Goal: Transaction & Acquisition: Purchase product/service

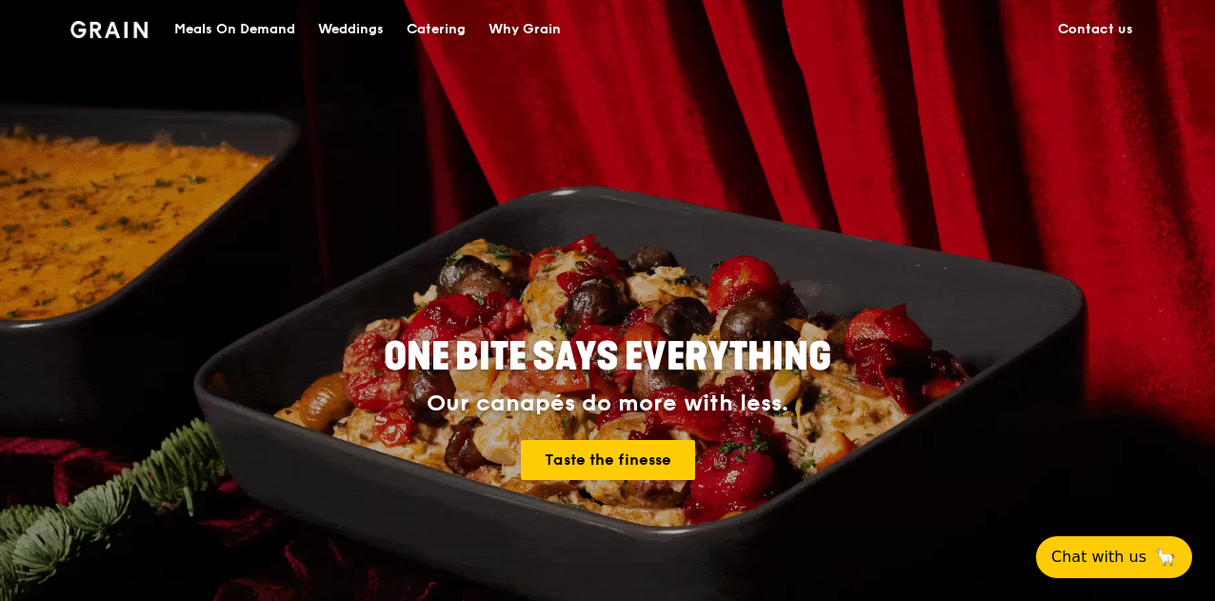
click at [432, 20] on div "Catering" at bounding box center [435, 29] width 59 height 57
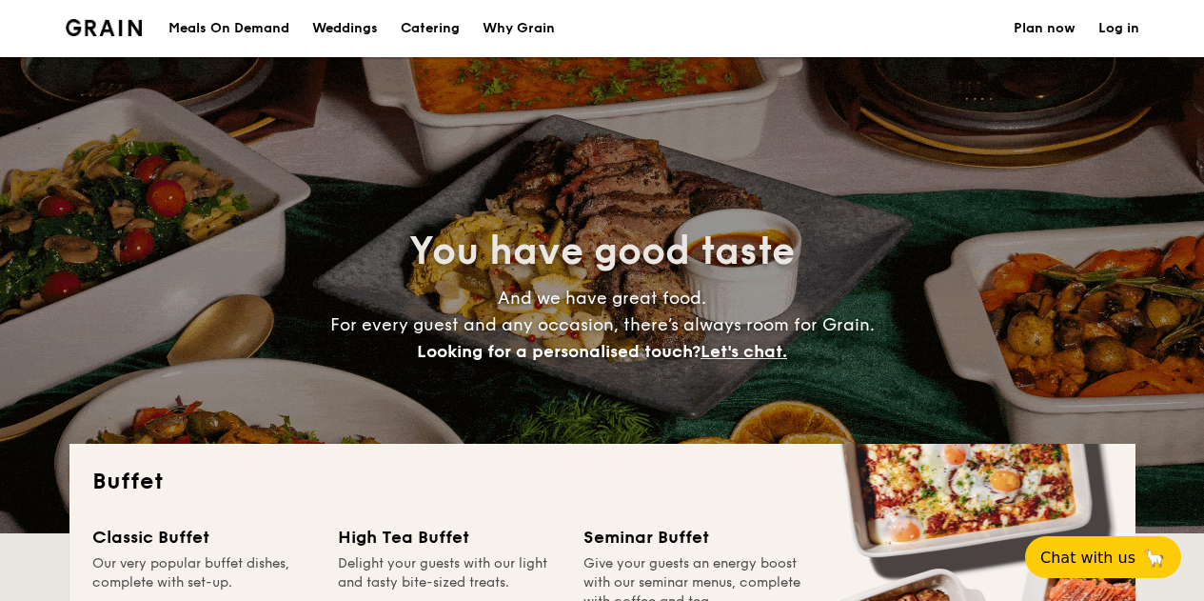
select select
click at [217, 26] on div "Meals On Demand" at bounding box center [228, 28] width 121 height 57
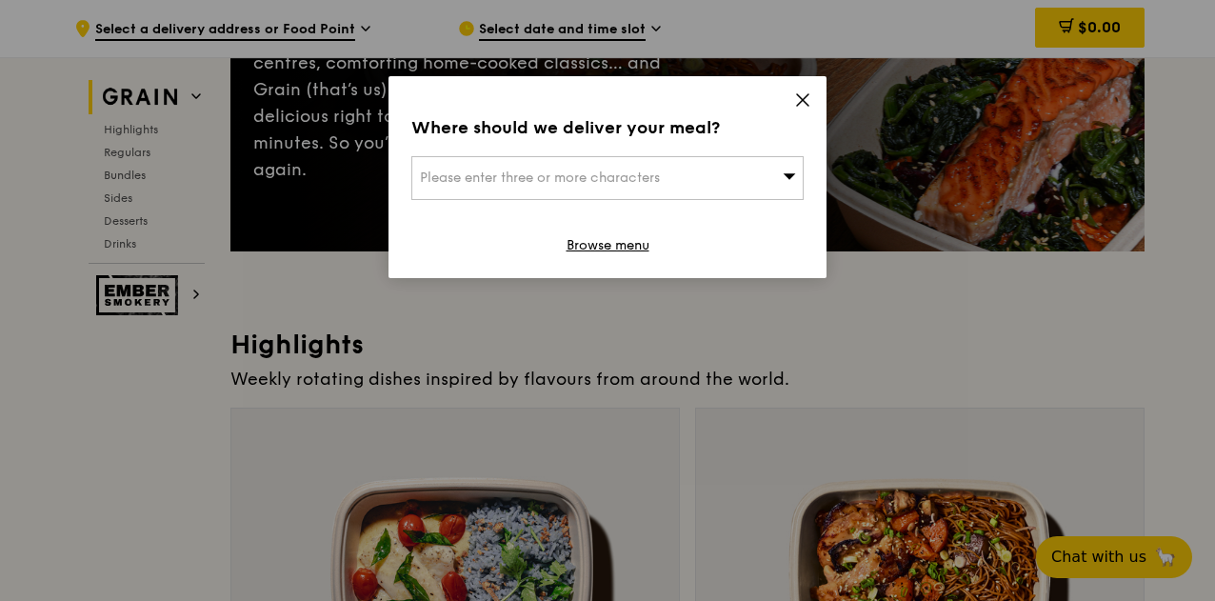
click at [809, 91] on icon at bounding box center [802, 99] width 17 height 17
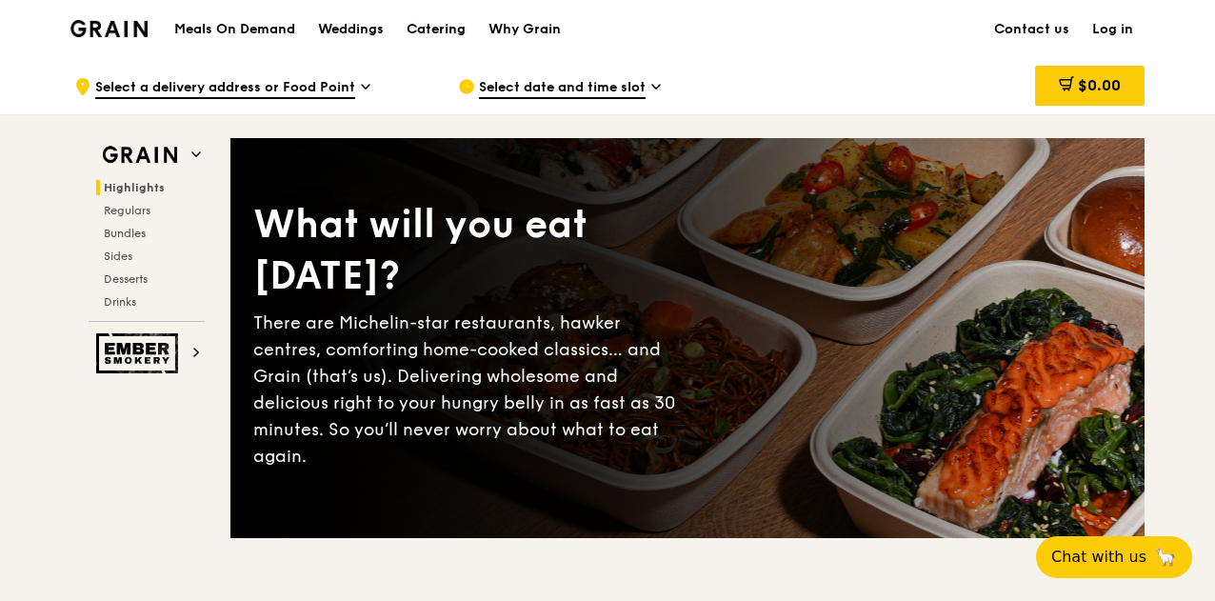
click at [428, 20] on div "Catering" at bounding box center [435, 29] width 59 height 57
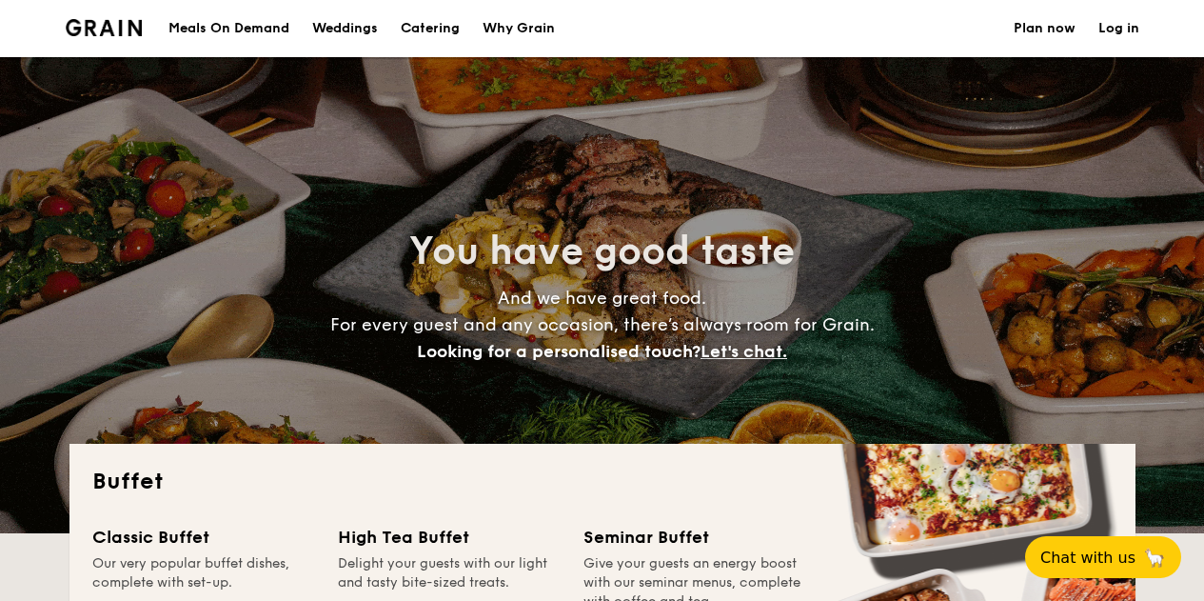
select select
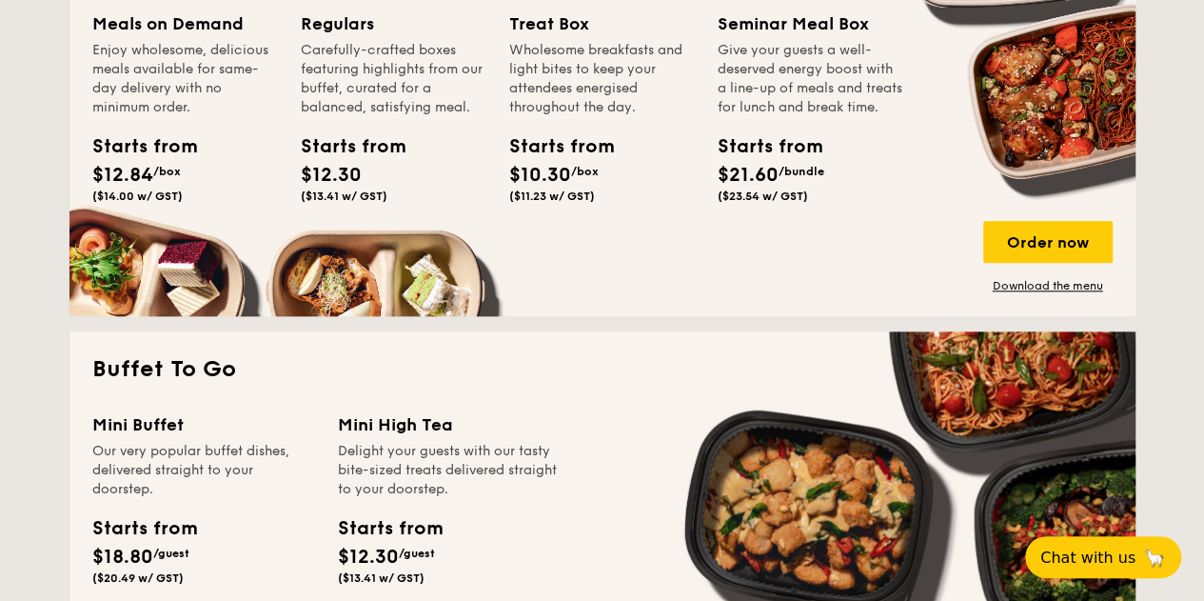
scroll to position [1142, 0]
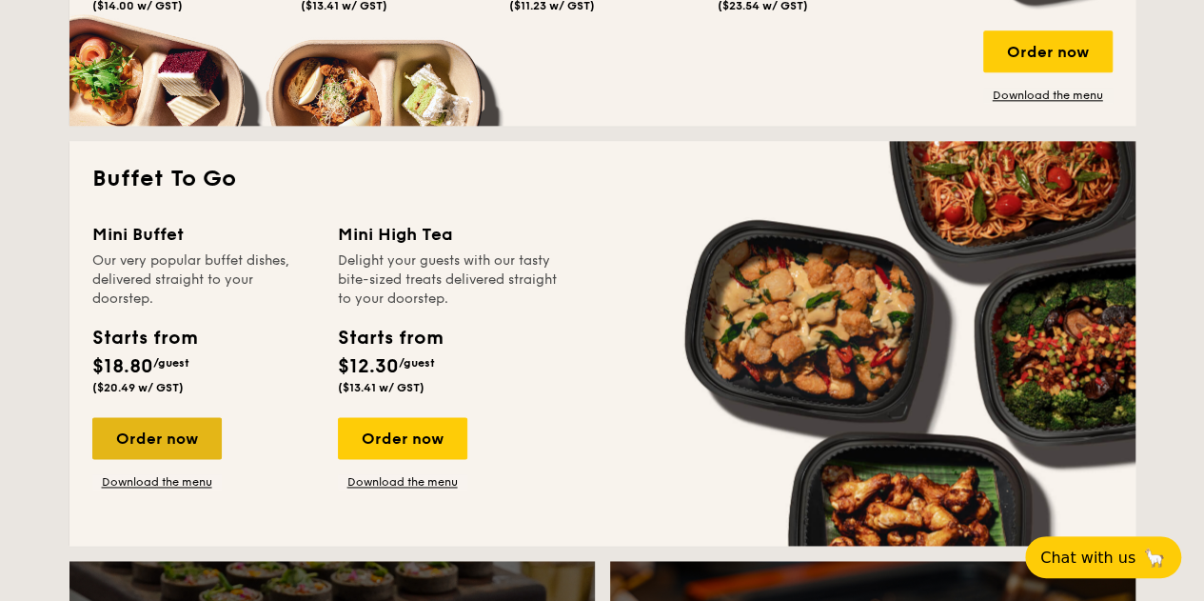
click at [162, 443] on div "Order now" at bounding box center [156, 438] width 129 height 42
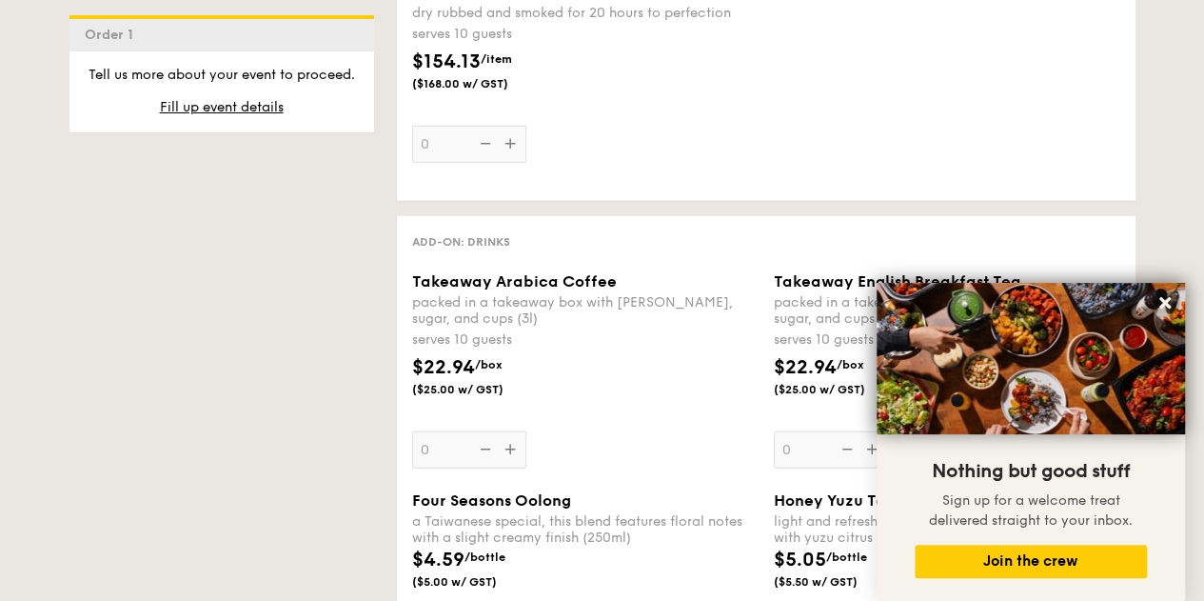
scroll to position [2285, 0]
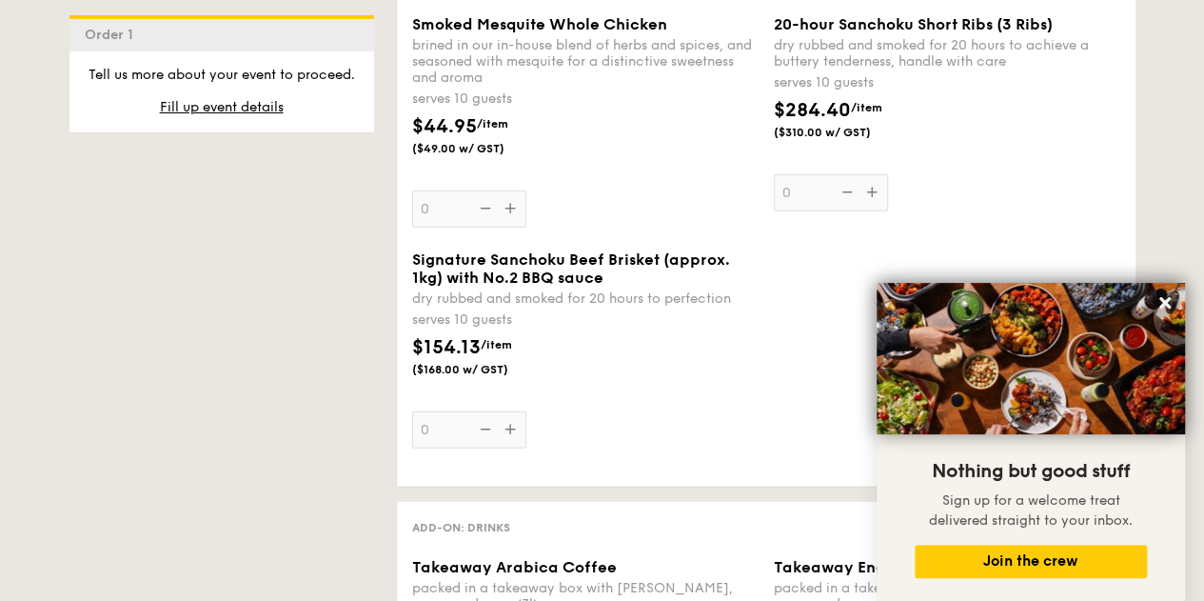
click at [154, 226] on div "1 - Select menu 2 - Select items 3 - Check out Order 1 Pick up from 5 Burn Road…" at bounding box center [602, 222] width 1097 height 3802
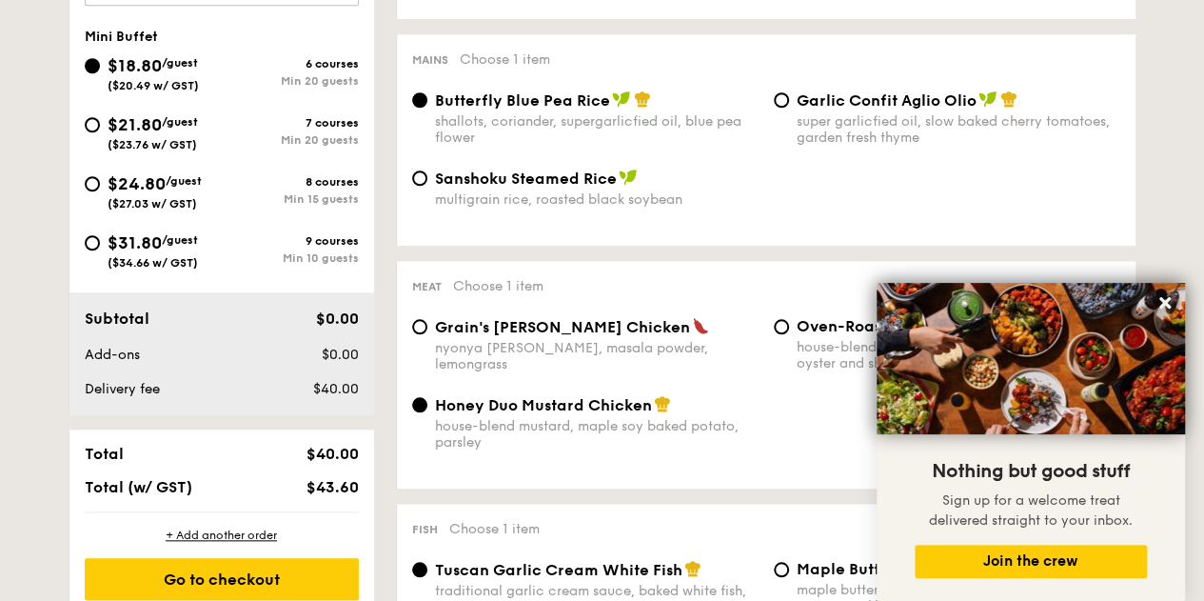
scroll to position [666, 0]
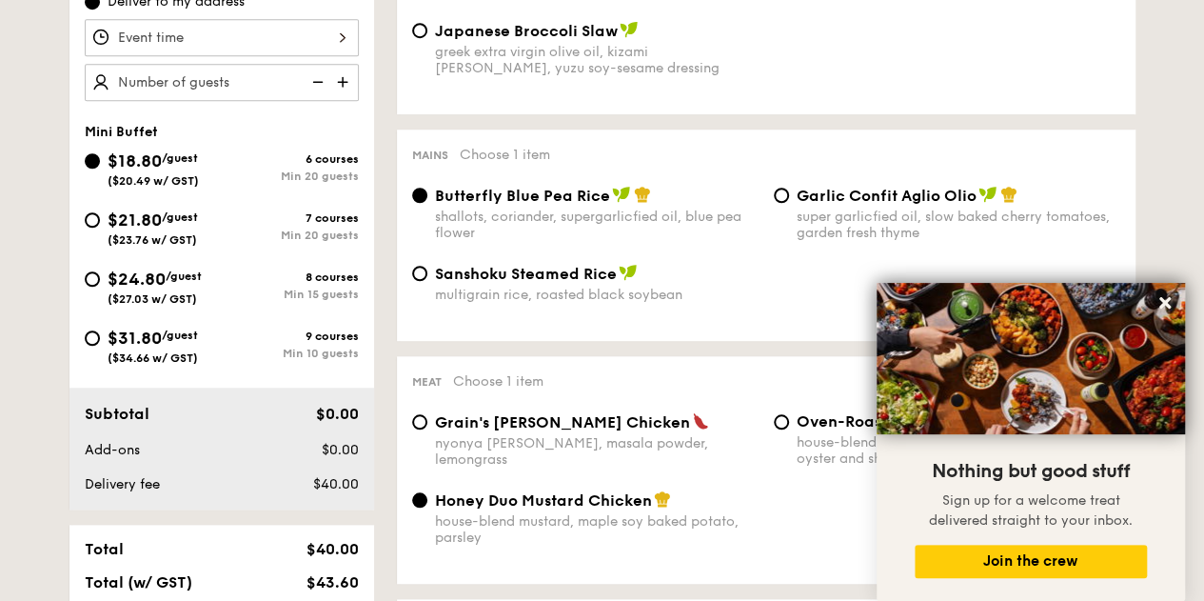
click at [83, 210] on div "$21.80 /guest ($23.76 w/ GST) 7 courses Min 20 guests" at bounding box center [221, 232] width 289 height 51
click at [89, 215] on input "$21.80 /guest ($23.76 w/ GST) 7 courses Min 20 guests" at bounding box center [92, 219] width 15 height 15
radio input "true"
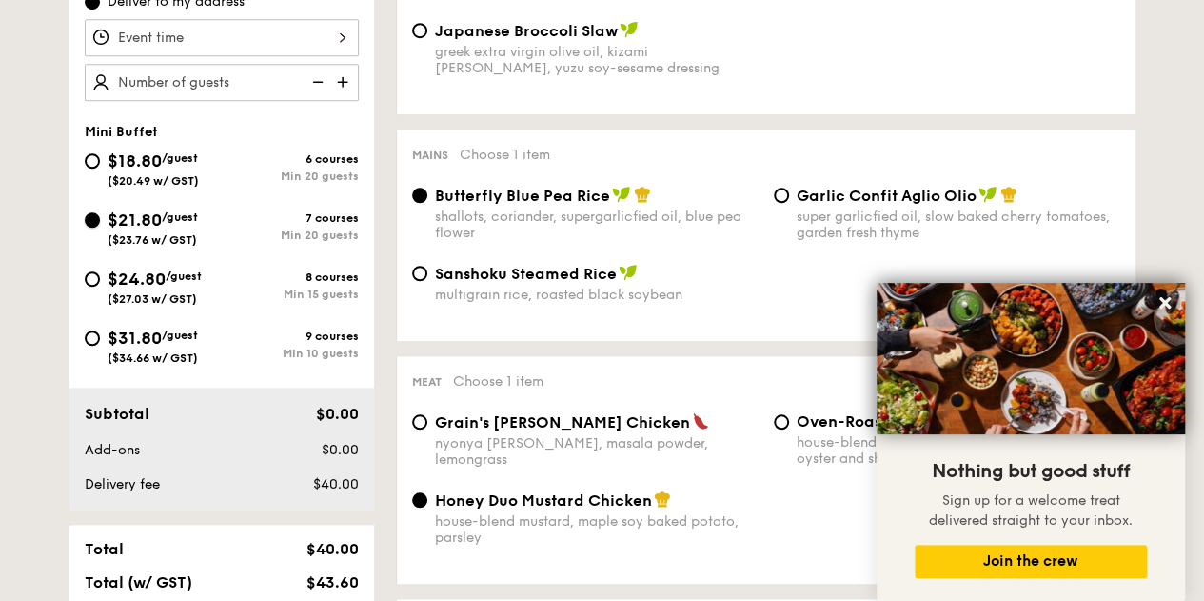
radio input "false"
radio input "true"
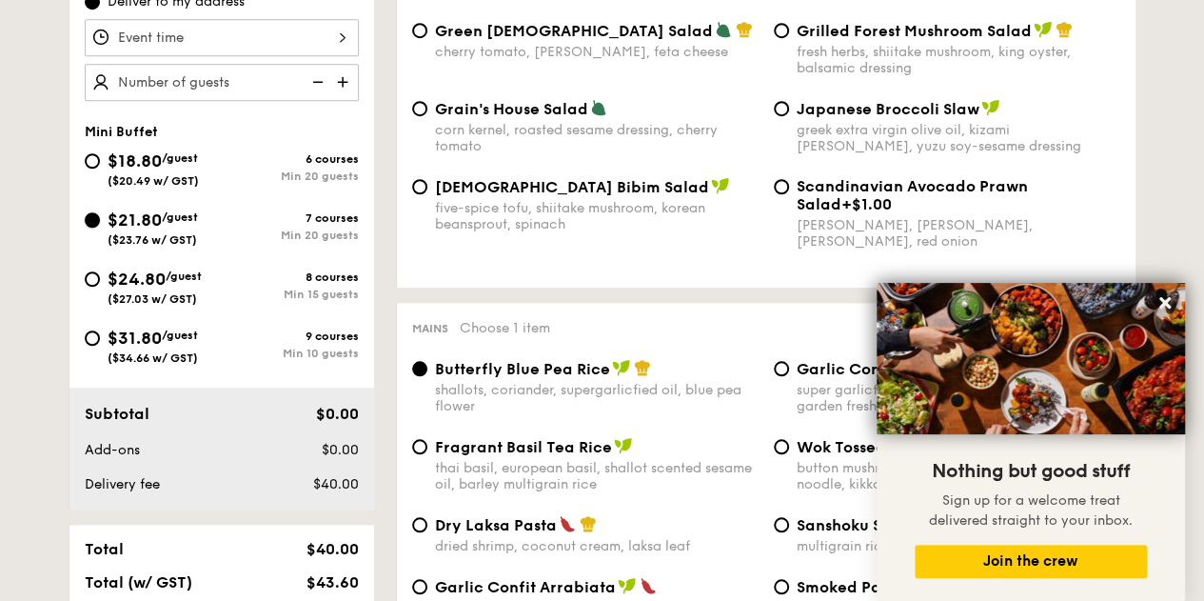
scroll to position [571, 0]
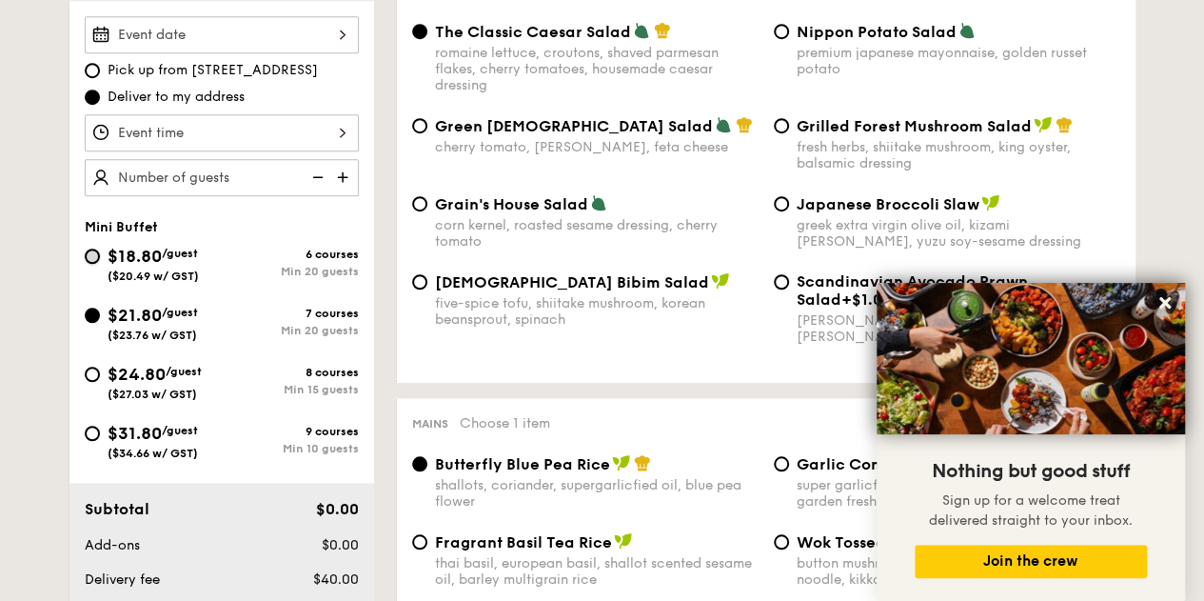
click at [93, 249] on input "$18.80 /guest ($20.49 w/ GST) 6 courses Min 20 guests" at bounding box center [92, 255] width 15 height 15
radio input "true"
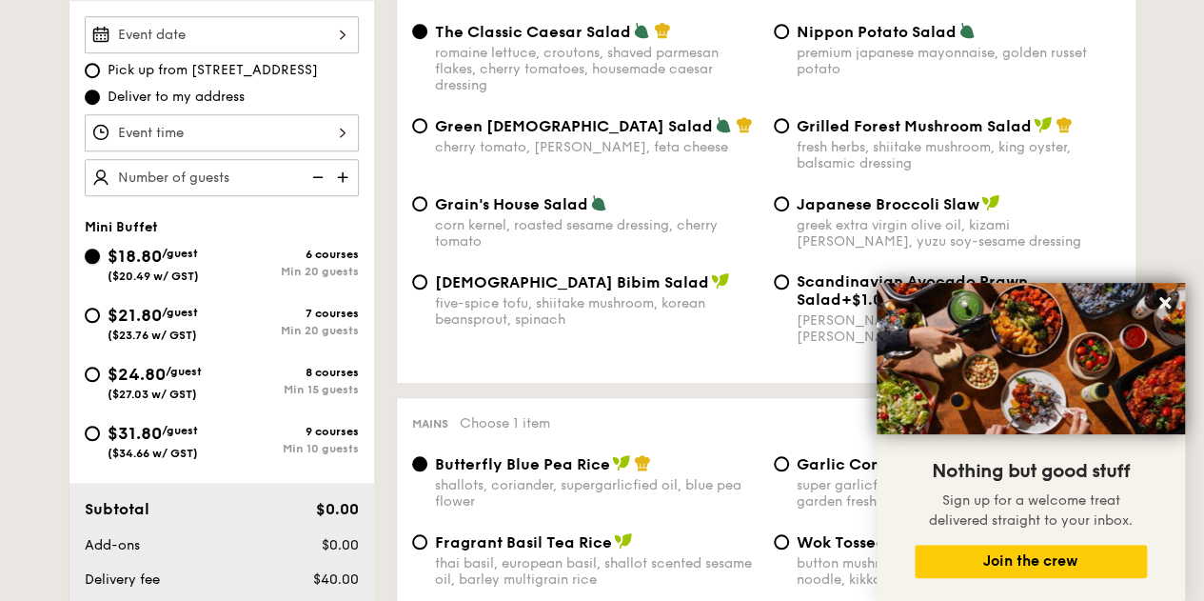
radio input "true"
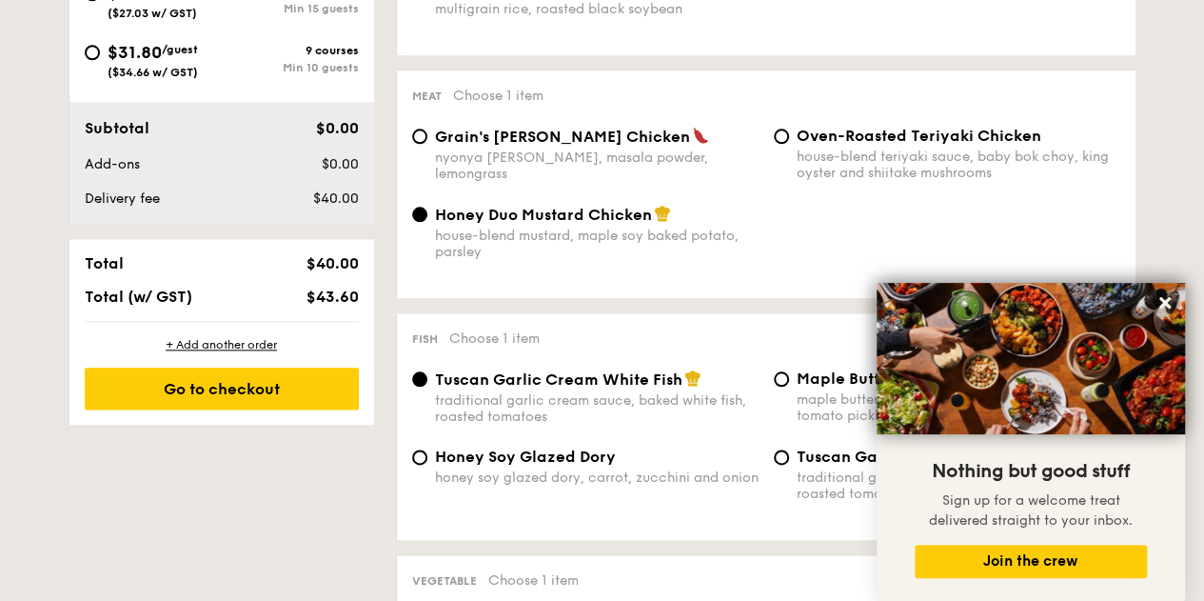
scroll to position [762, 0]
